Goal: Task Accomplishment & Management: Use online tool/utility

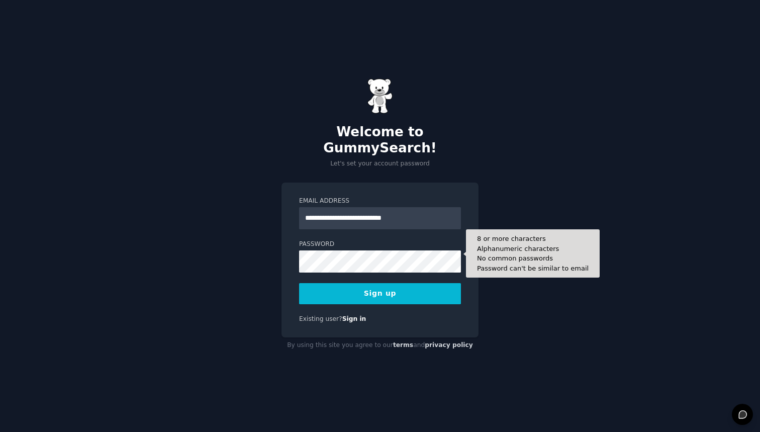
type input "**********"
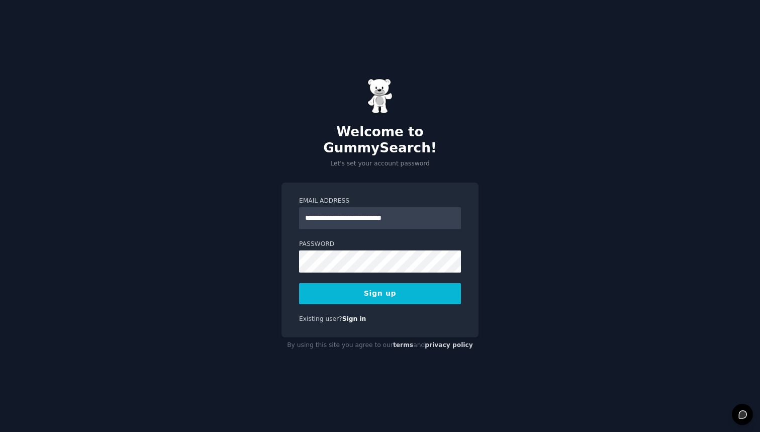
click at [389, 285] on button "Sign up" at bounding box center [380, 293] width 162 height 21
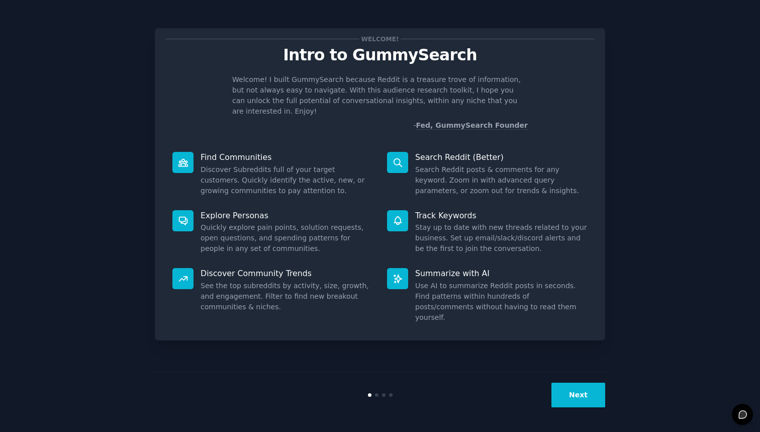
click at [577, 403] on button "Next" at bounding box center [578, 395] width 54 height 25
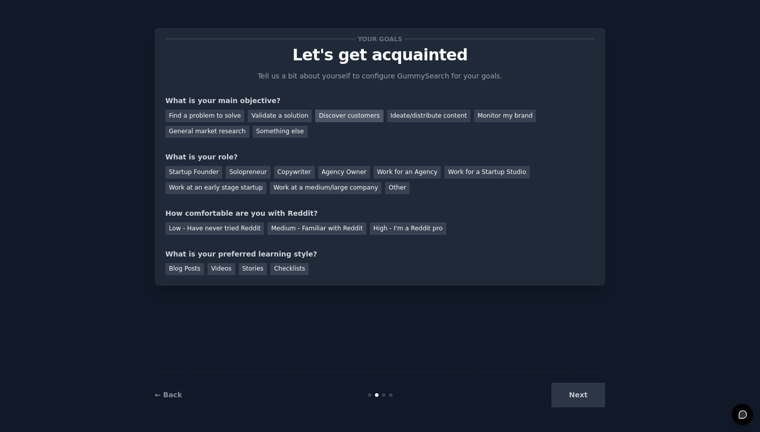
click at [340, 119] on div "Discover customers" at bounding box center [349, 116] width 68 height 13
click at [385, 192] on div "Other" at bounding box center [397, 188] width 25 height 13
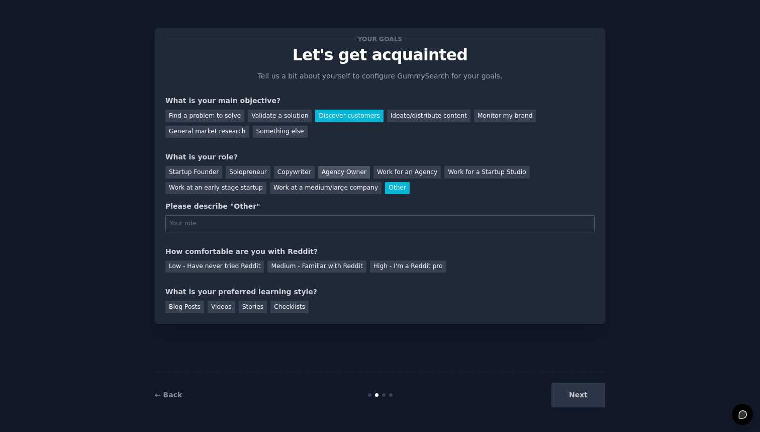
click at [334, 170] on div "Agency Owner" at bounding box center [344, 172] width 52 height 13
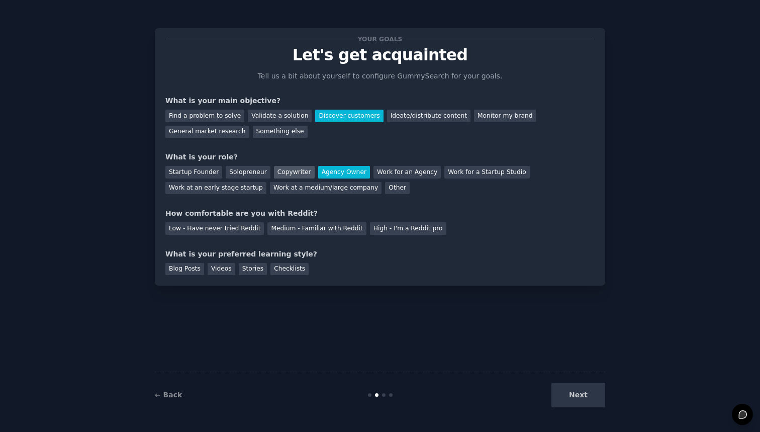
click at [294, 175] on div "Copywriter" at bounding box center [294, 172] width 41 height 13
click at [298, 229] on div "Medium - Familiar with Reddit" at bounding box center [316, 228] width 99 height 13
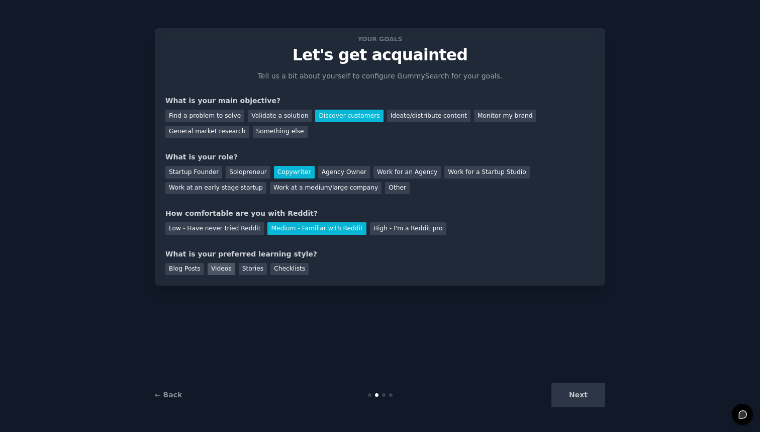
click at [228, 268] on div "Videos" at bounding box center [222, 269] width 28 height 13
click at [594, 393] on button "Next" at bounding box center [578, 395] width 54 height 25
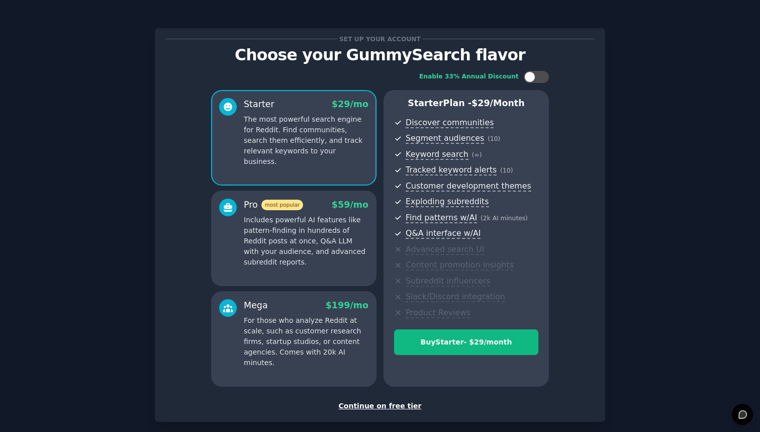
click at [367, 406] on div "Continue on free tier" at bounding box center [379, 406] width 429 height 11
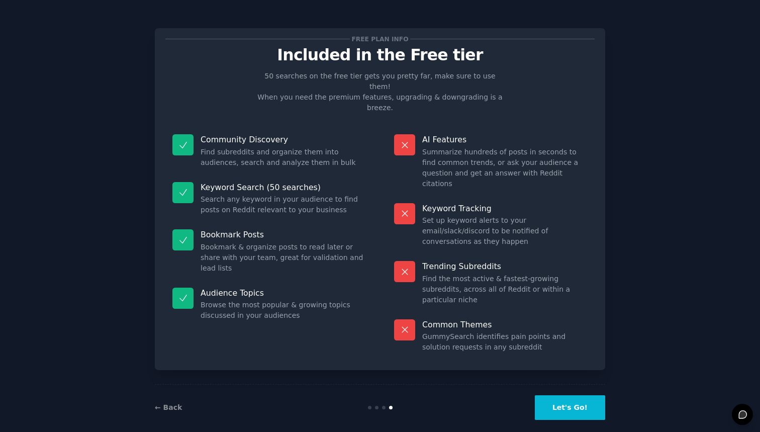
click at [583, 395] on button "Let's Go!" at bounding box center [570, 407] width 70 height 25
